Goal: Task Accomplishment & Management: Manage account settings

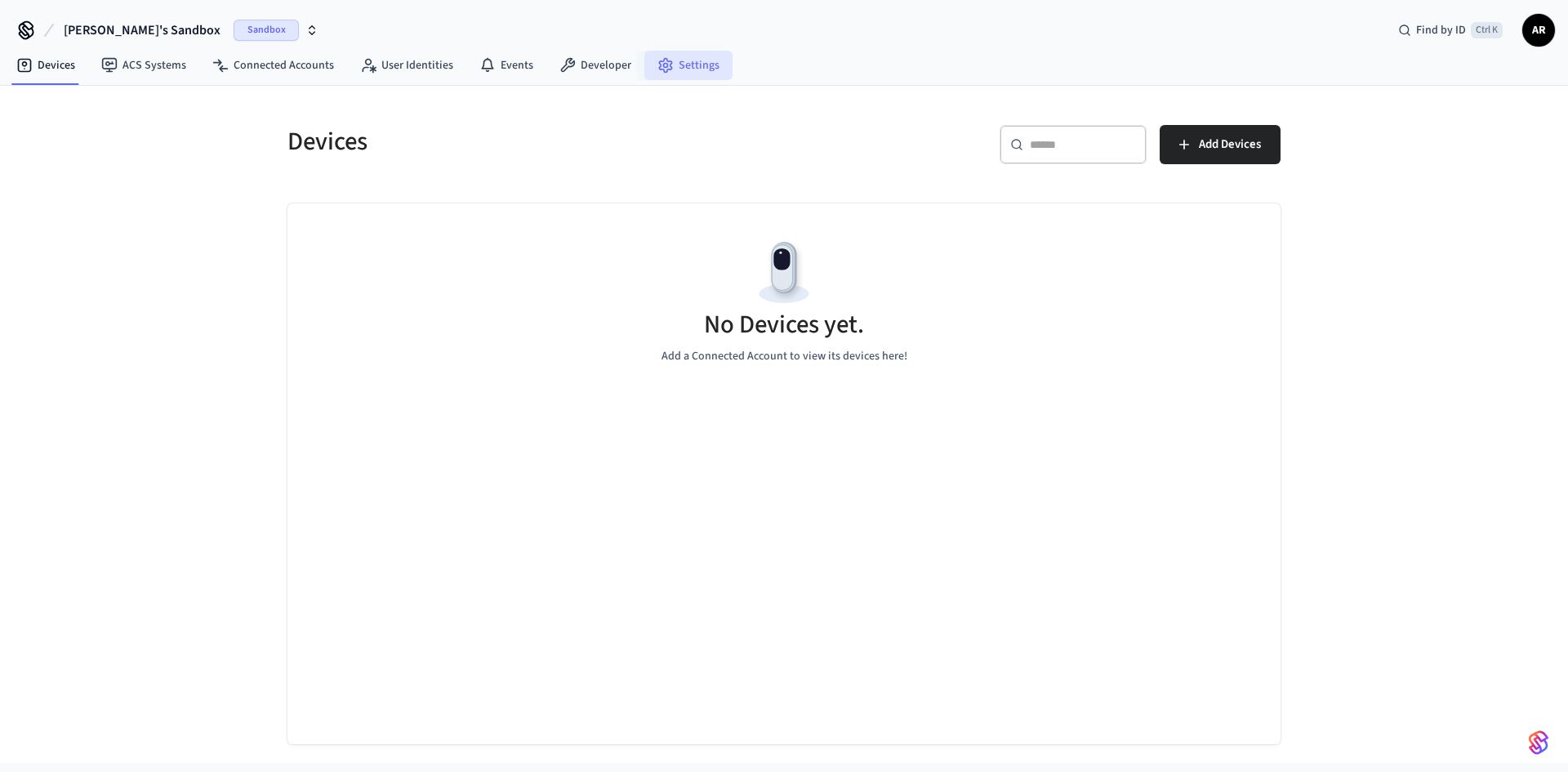
click at [688, 69] on link "Settings" at bounding box center [688, 65] width 88 height 30
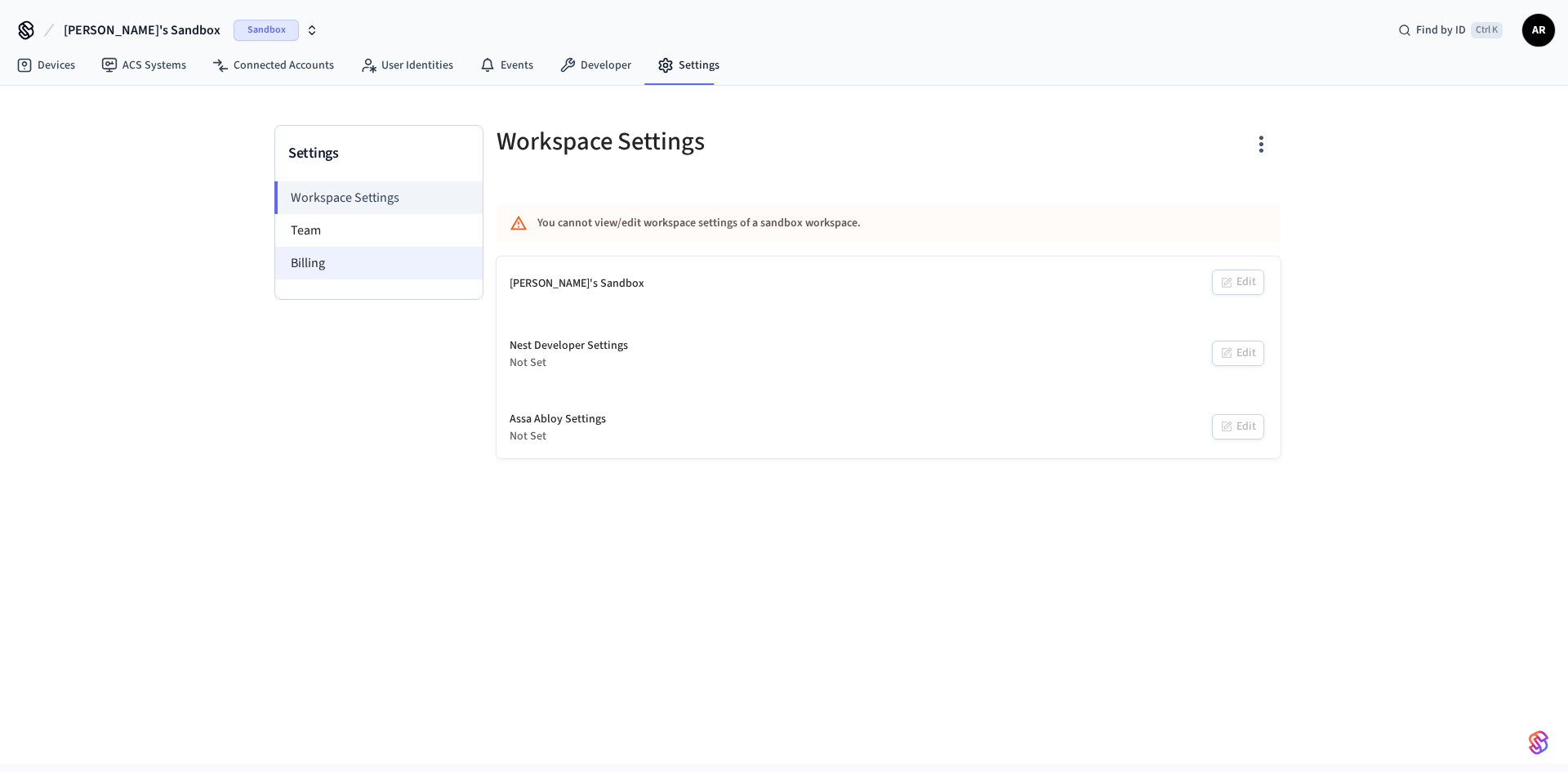
click at [364, 265] on li "Billing" at bounding box center [379, 263] width 207 height 32
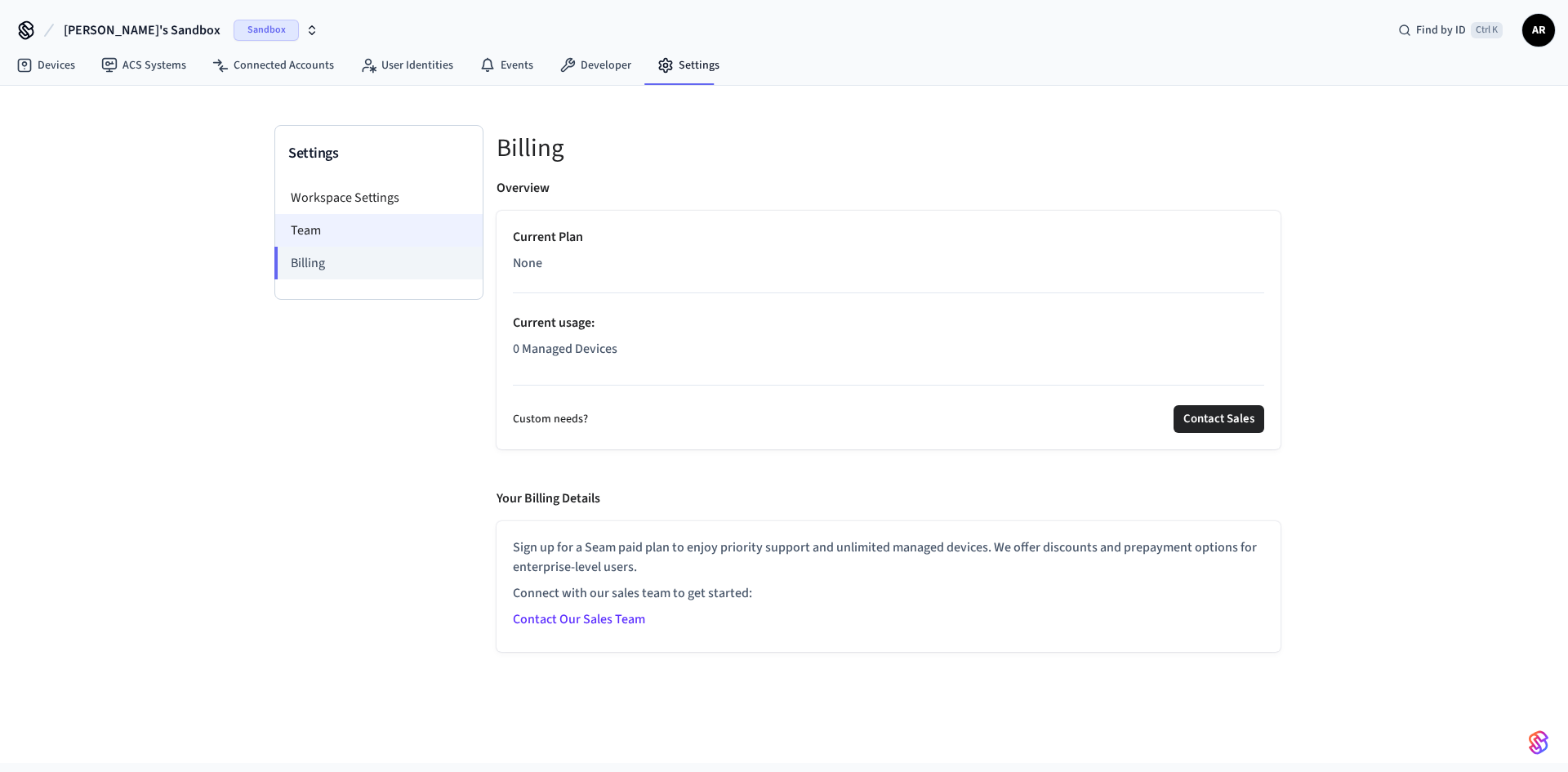
click at [366, 239] on li "Team" at bounding box center [379, 230] width 207 height 32
click at [379, 205] on li "Workspace Settings" at bounding box center [379, 198] width 207 height 32
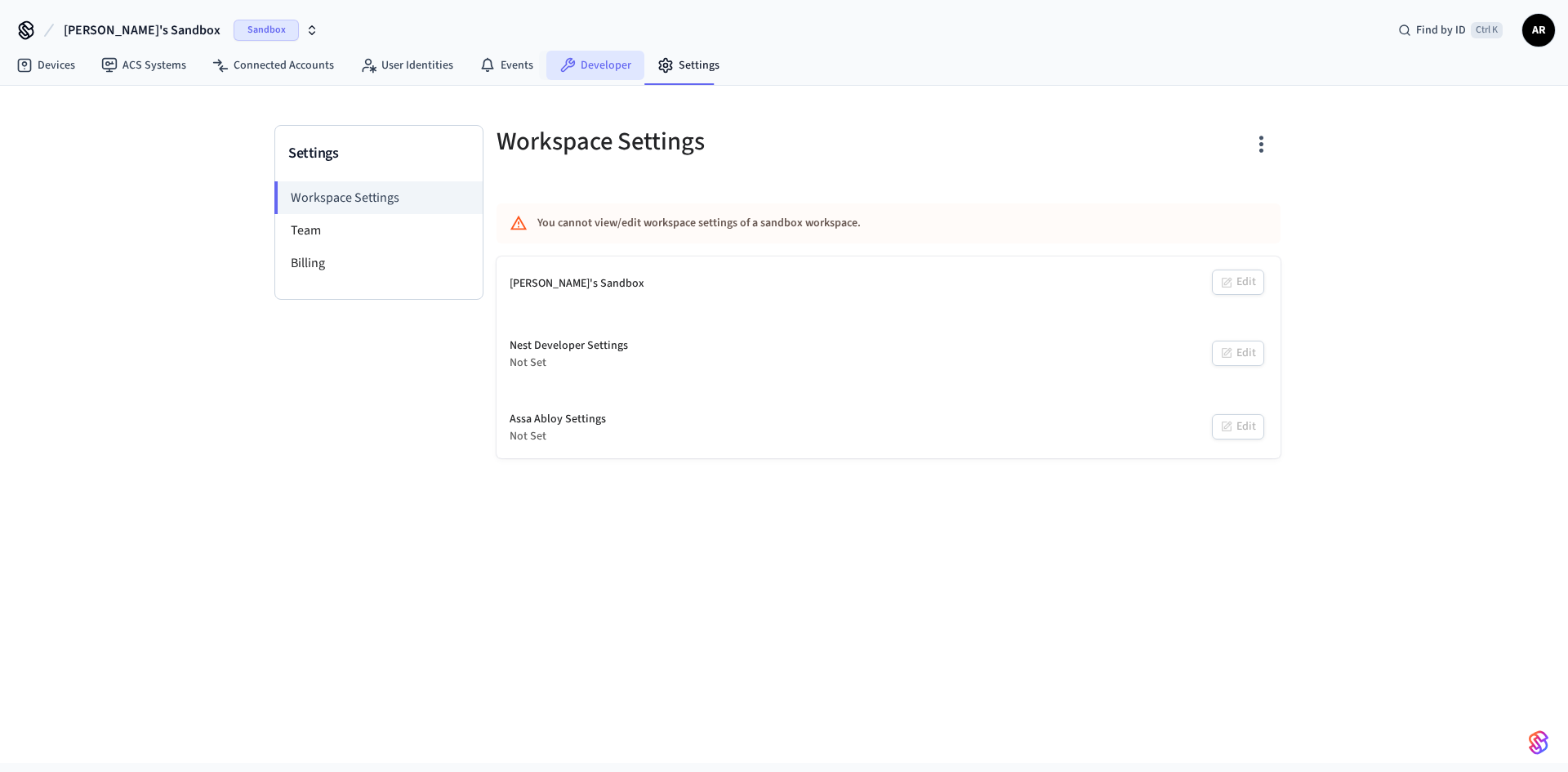
click at [591, 72] on link "Developer" at bounding box center [595, 65] width 98 height 30
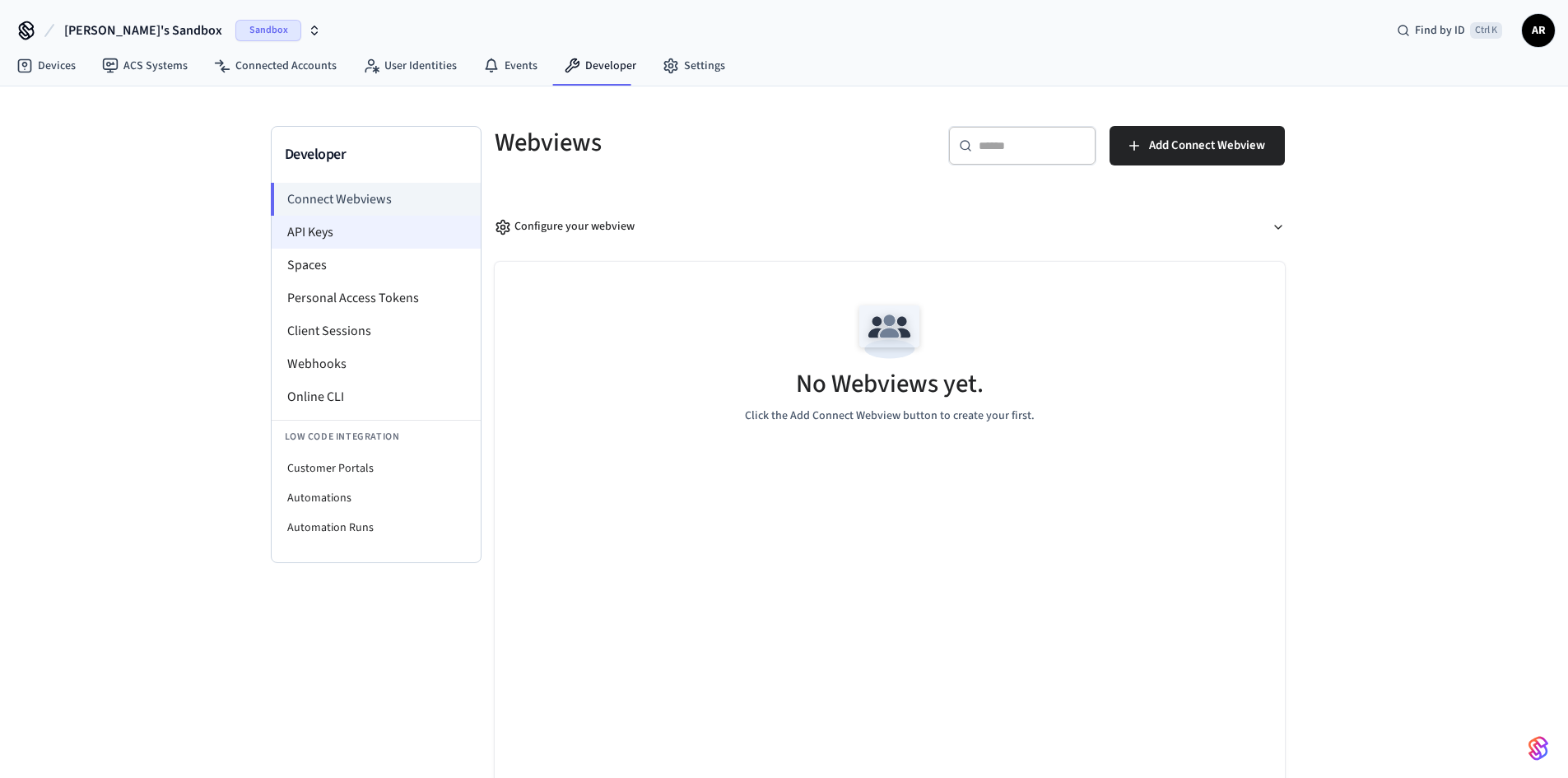
click at [388, 230] on li "API Keys" at bounding box center [376, 232] width 209 height 33
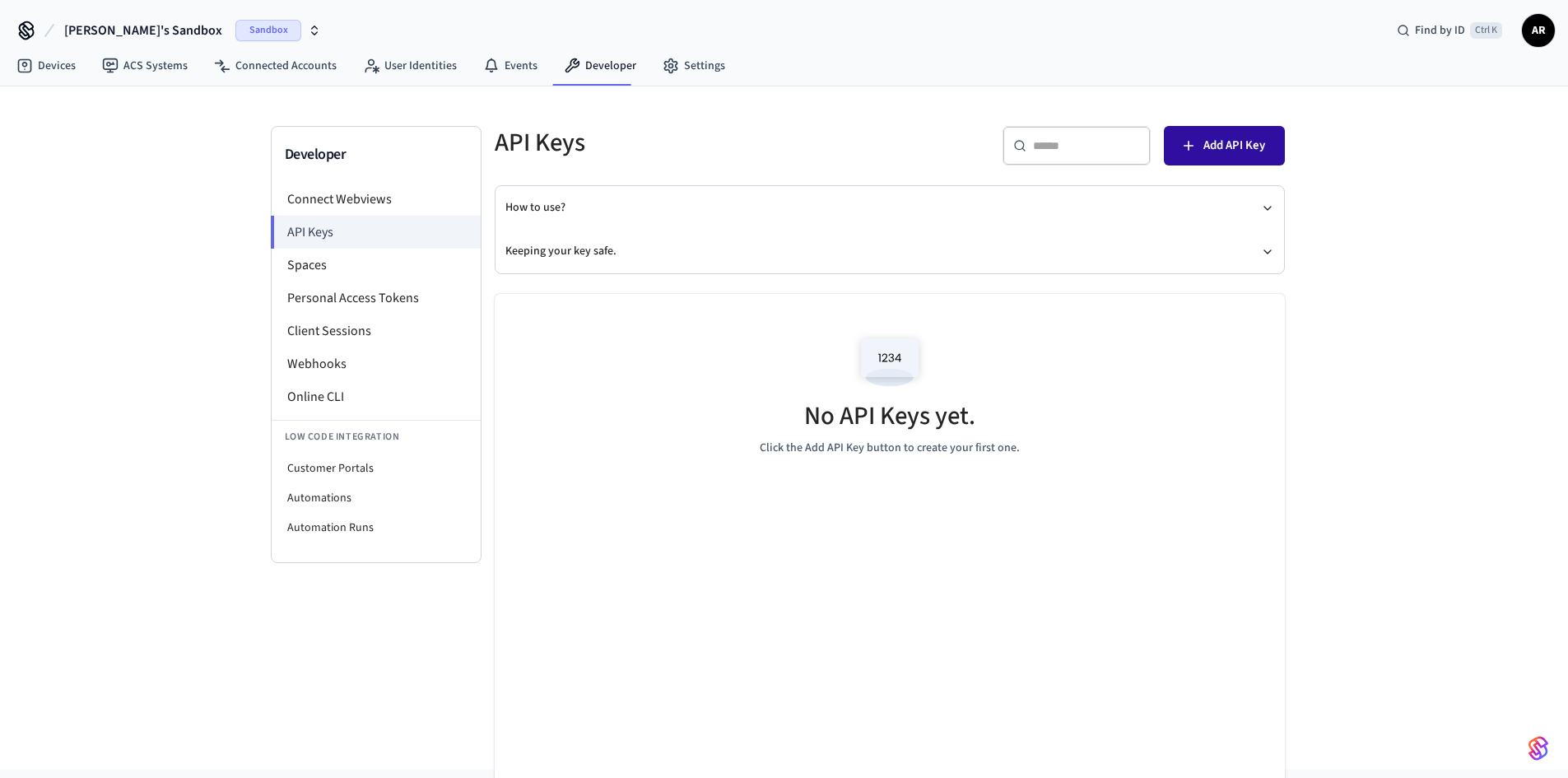
click at [1228, 139] on span "Add API Key" at bounding box center [1234, 146] width 62 height 21
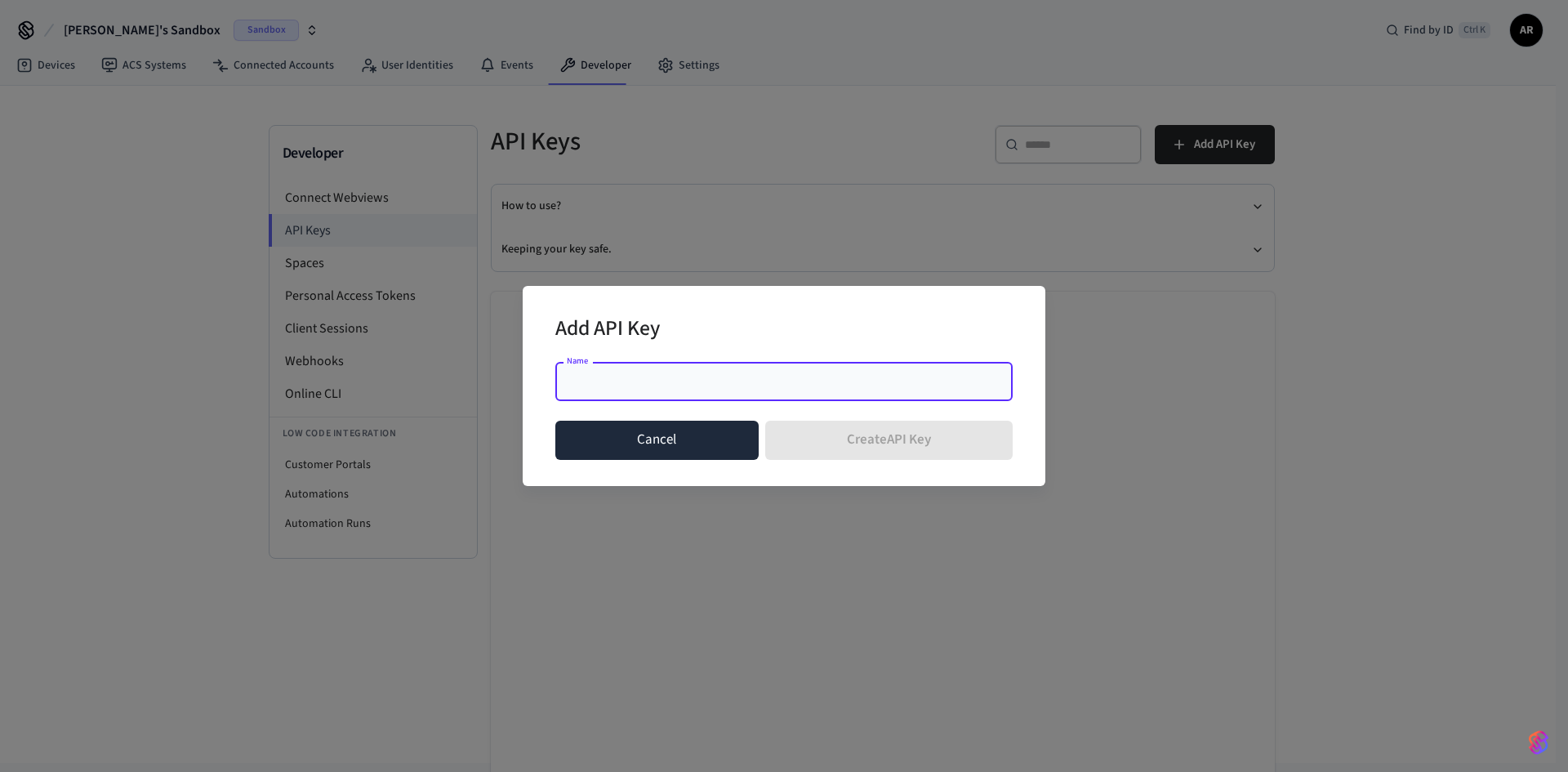
click at [637, 454] on button "Cancel" at bounding box center [657, 441] width 204 height 39
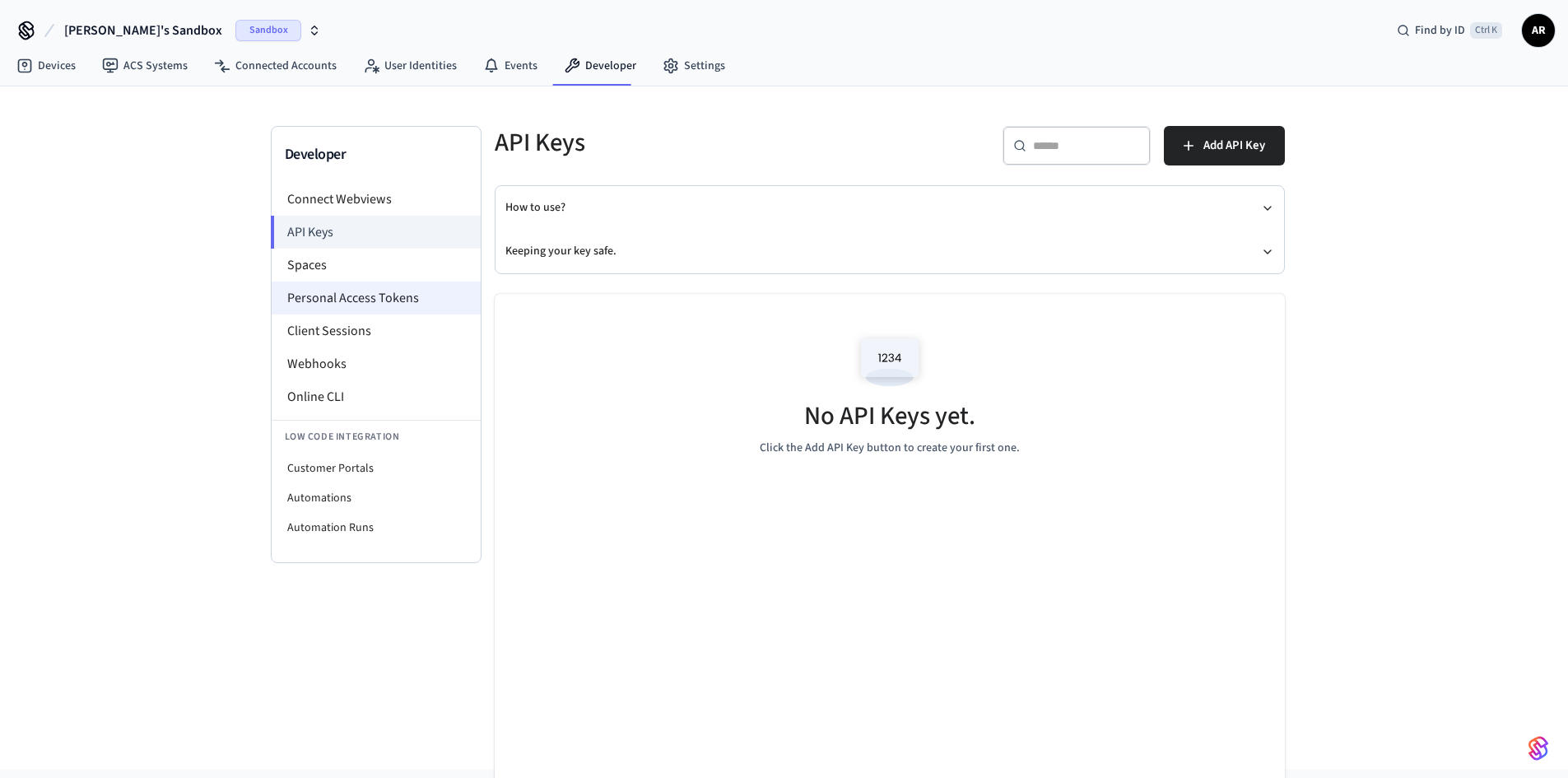
click at [374, 294] on li "Personal Access Tokens" at bounding box center [376, 298] width 209 height 33
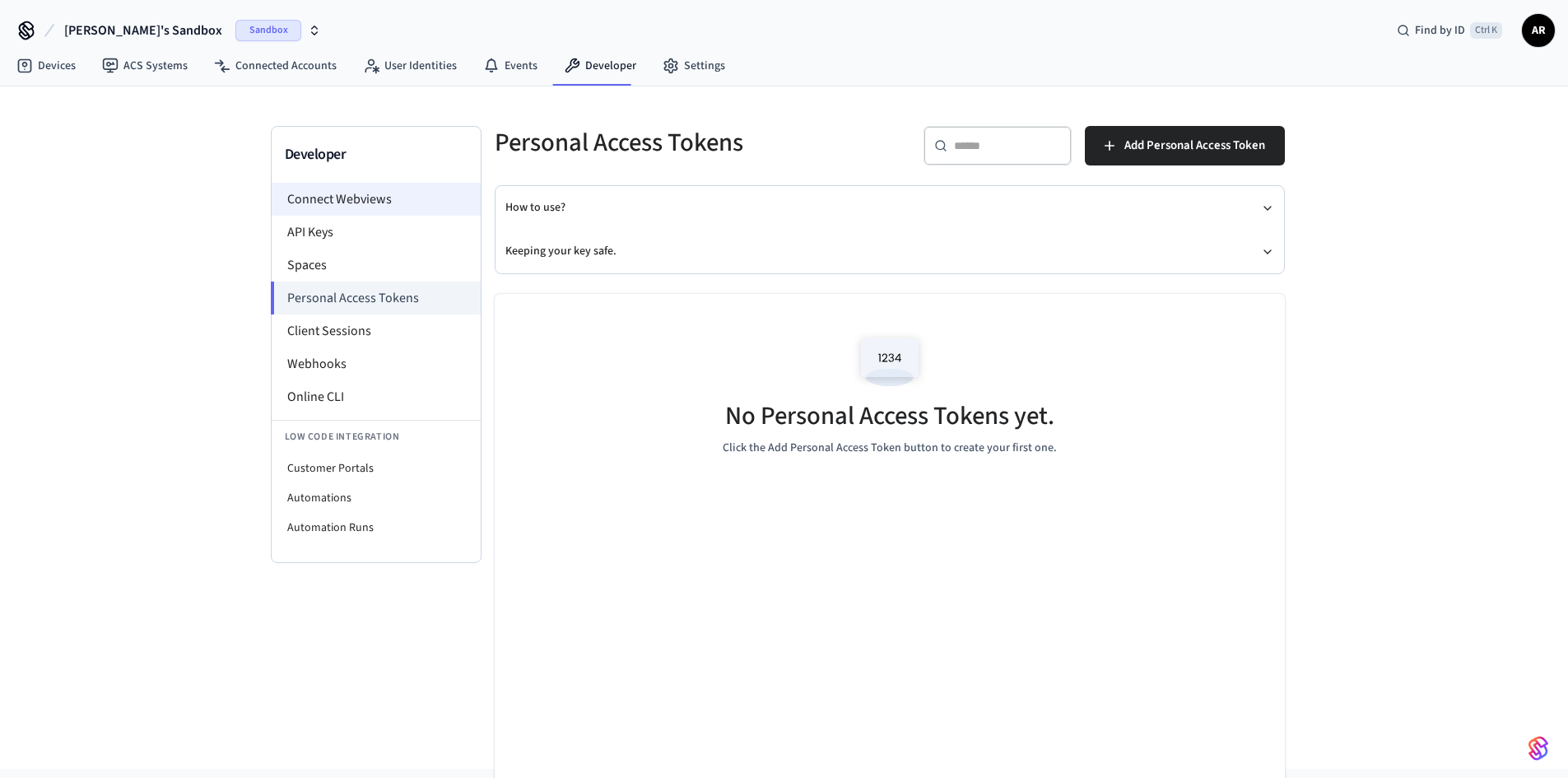
click at [374, 194] on li "Connect Webviews" at bounding box center [376, 199] width 209 height 33
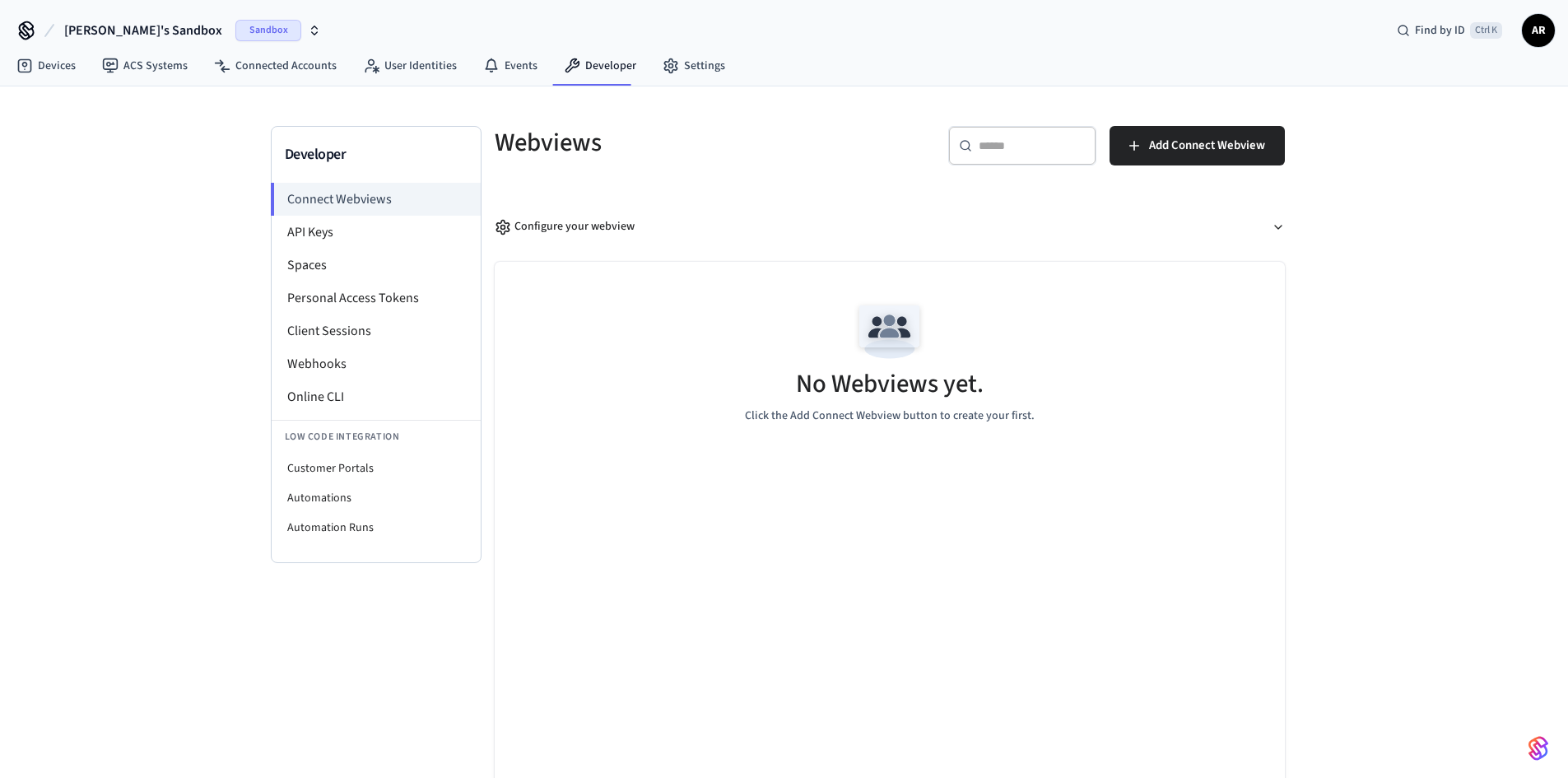
click at [127, 28] on span "[PERSON_NAME]'s Sandbox" at bounding box center [143, 30] width 158 height 20
click at [103, 135] on span "New Workspace" at bounding box center [93, 141] width 77 height 17
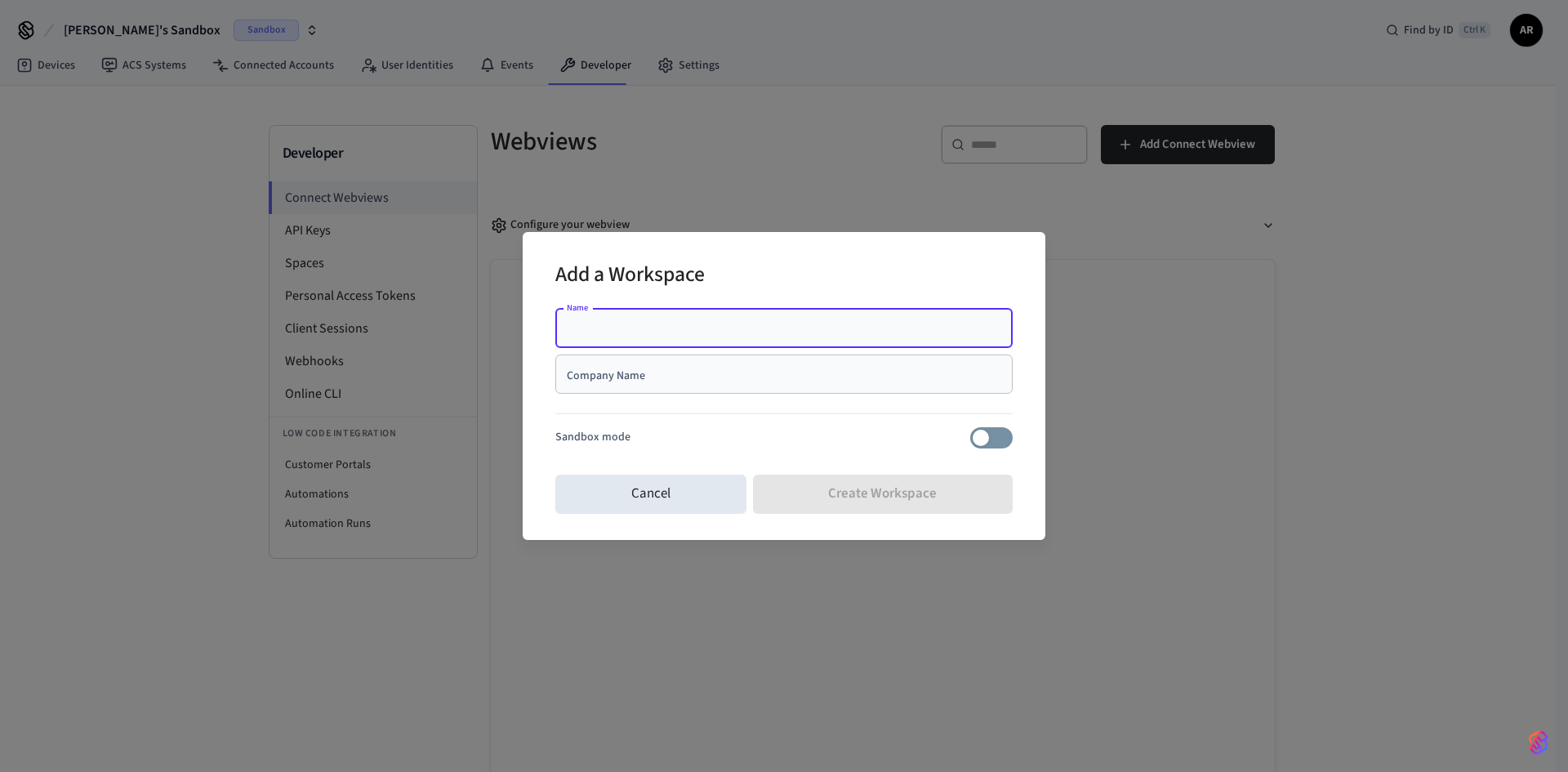
click at [634, 375] on input "Company Name" at bounding box center [784, 374] width 438 height 16
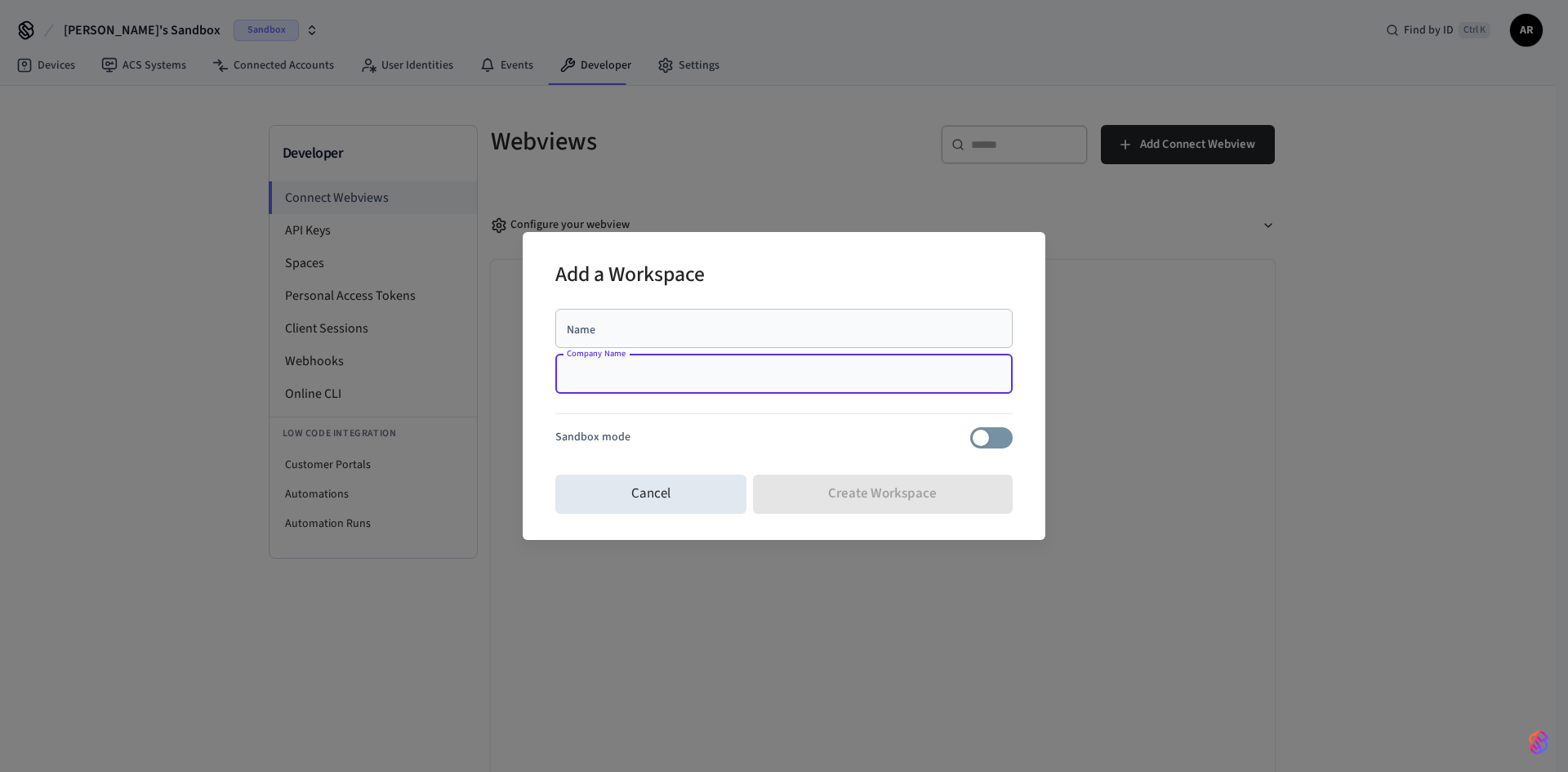
click at [624, 334] on input "Name" at bounding box center [784, 328] width 438 height 16
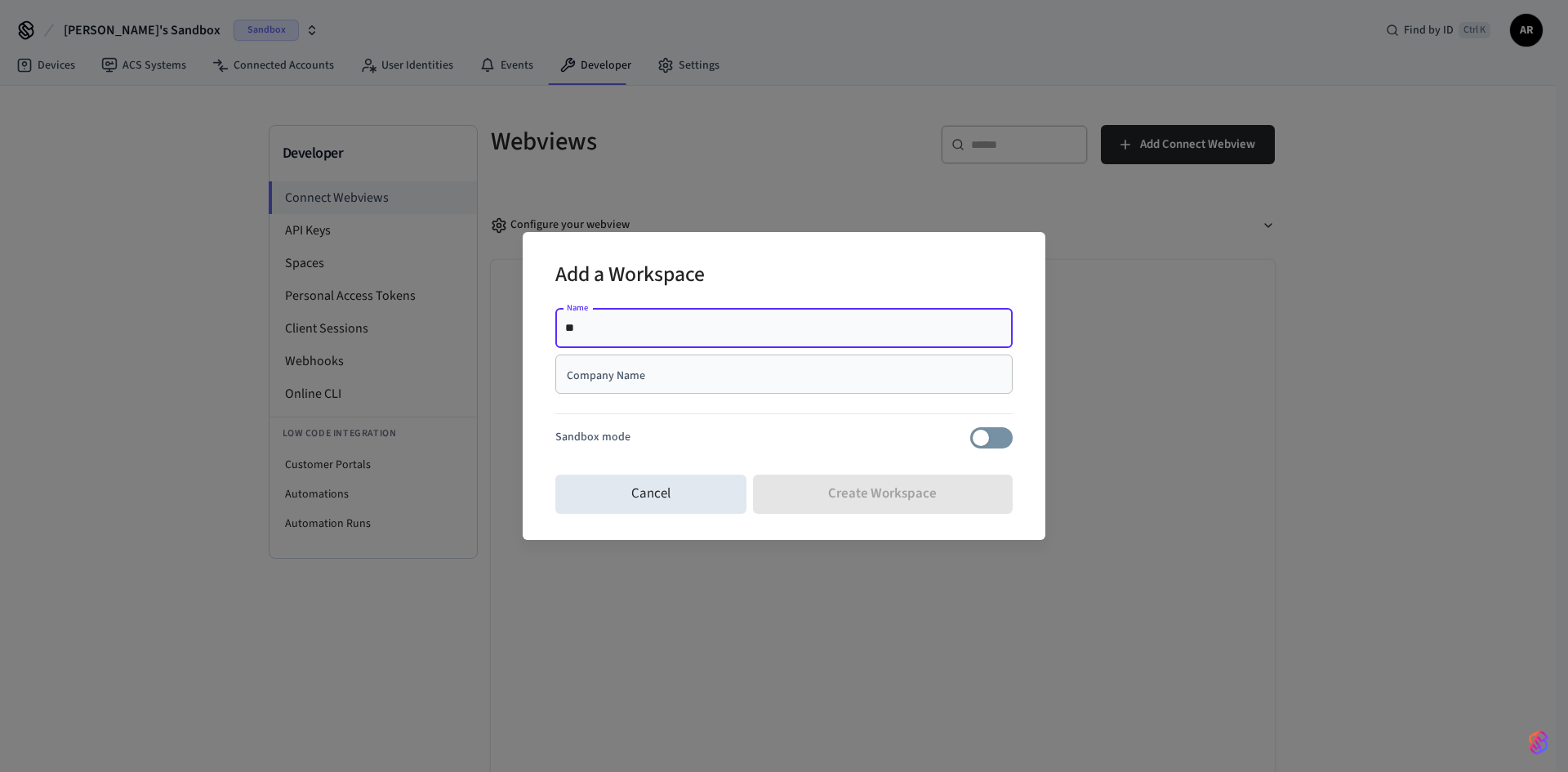
type input "*"
type input "**********"
click at [637, 378] on input "Company Name" at bounding box center [784, 374] width 438 height 16
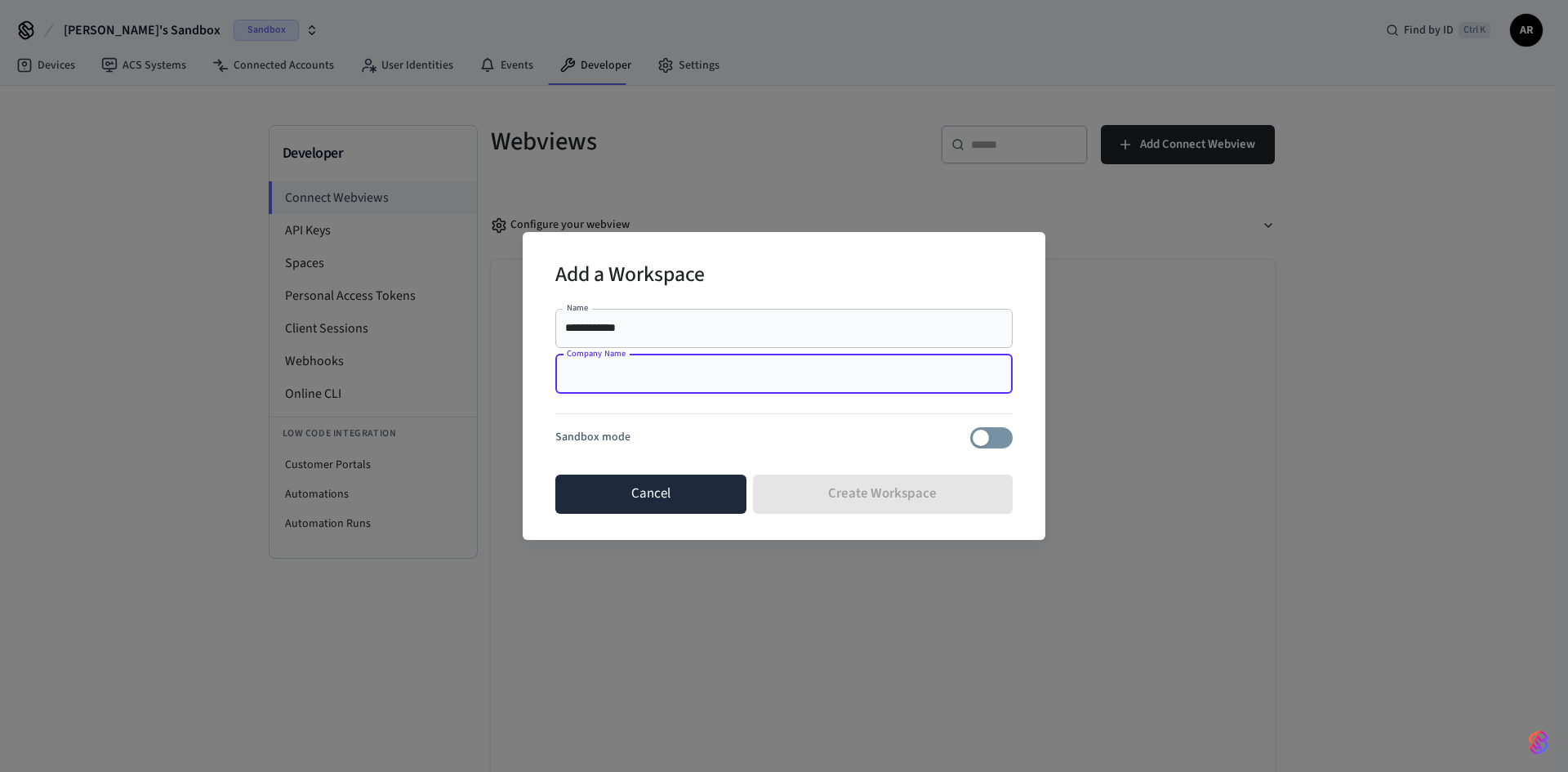
click at [655, 482] on button "Cancel" at bounding box center [650, 494] width 191 height 39
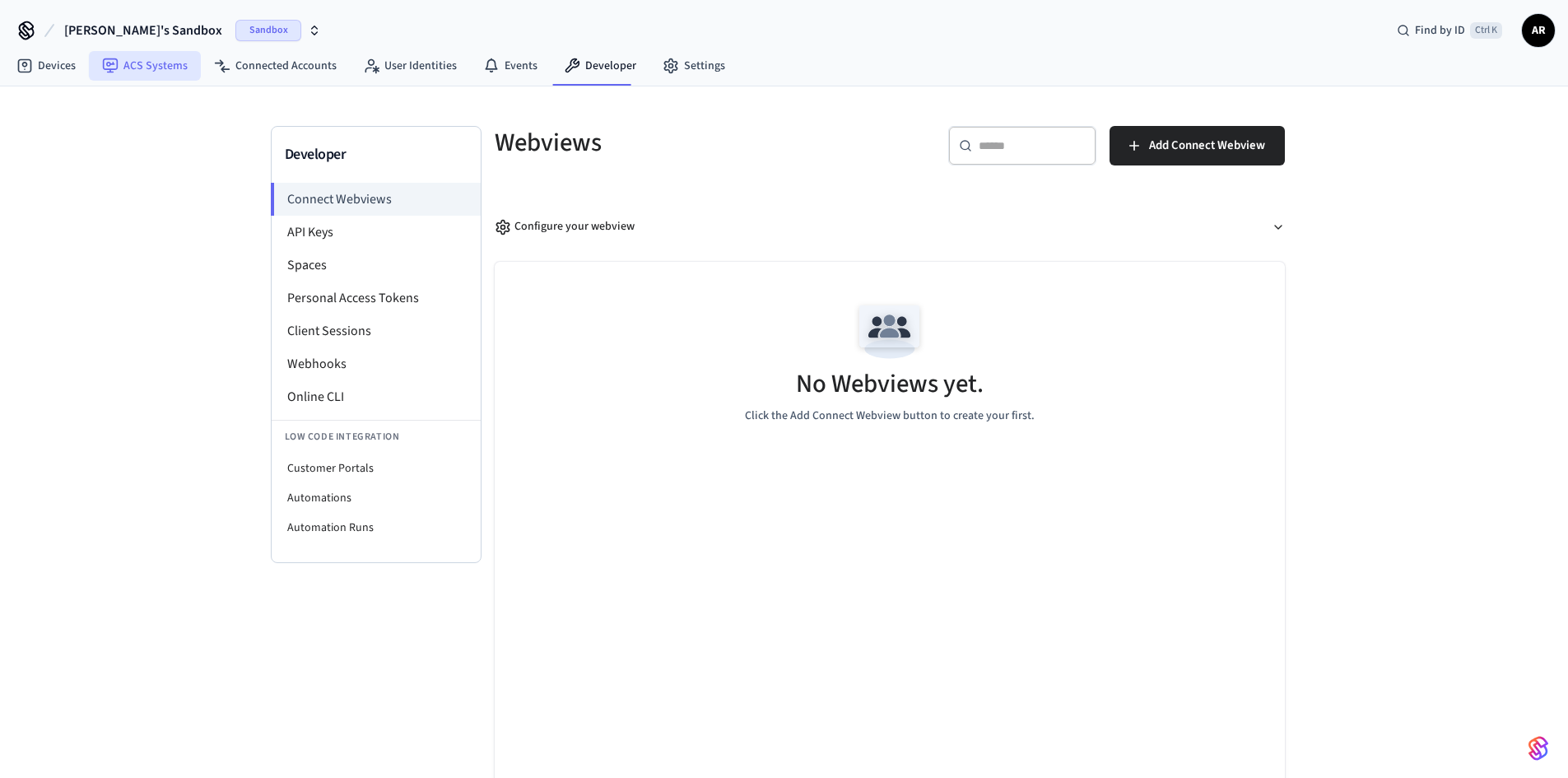
click at [150, 64] on link "ACS Systems" at bounding box center [145, 66] width 112 height 30
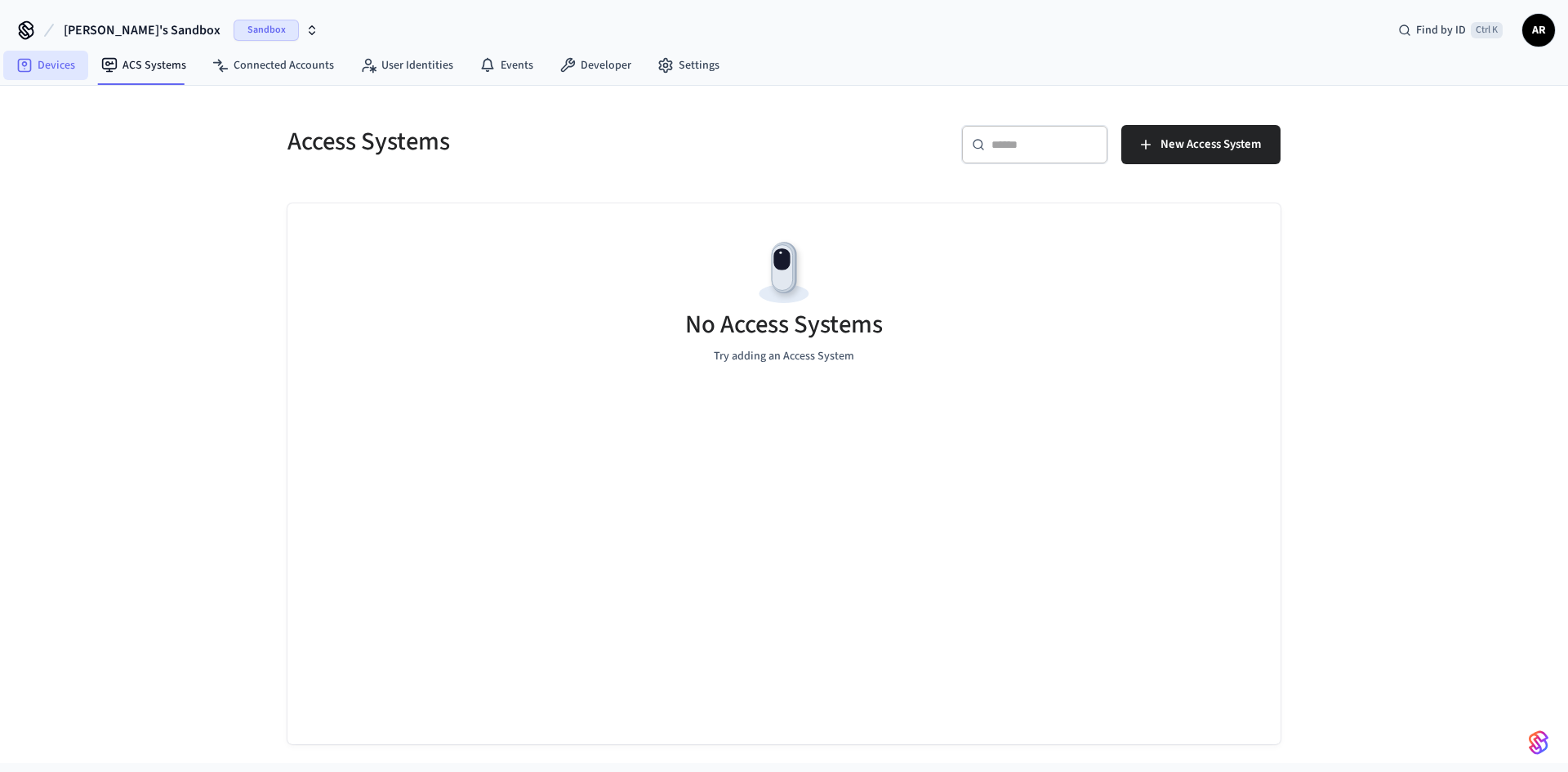
click at [48, 66] on link "Devices" at bounding box center [46, 65] width 85 height 30
